Goal: Task Accomplishment & Management: Manage account settings

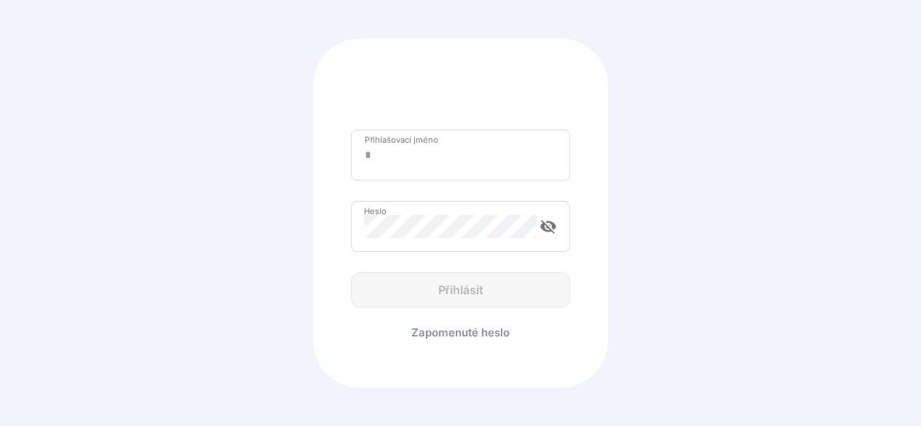
type input "**********"
click at [547, 225] on icon "visibility_off" at bounding box center [547, 226] width 17 height 17
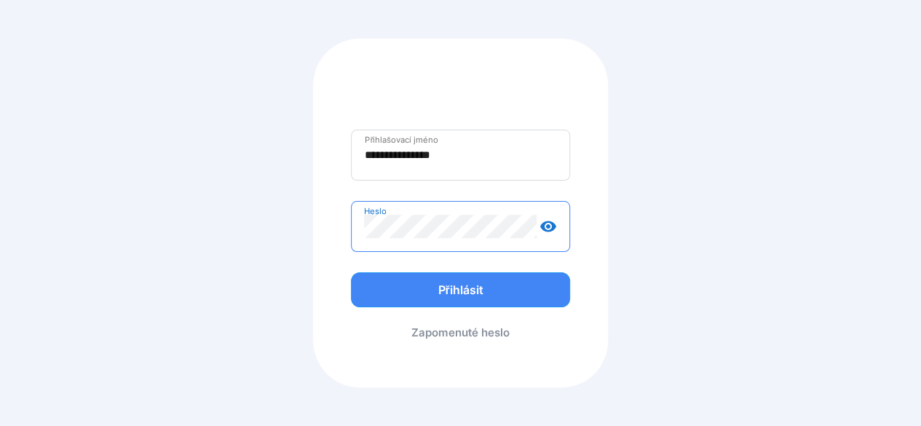
click at [552, 224] on icon "visibility" at bounding box center [547, 226] width 17 height 17
